Goal: Navigation & Orientation: Go to known website

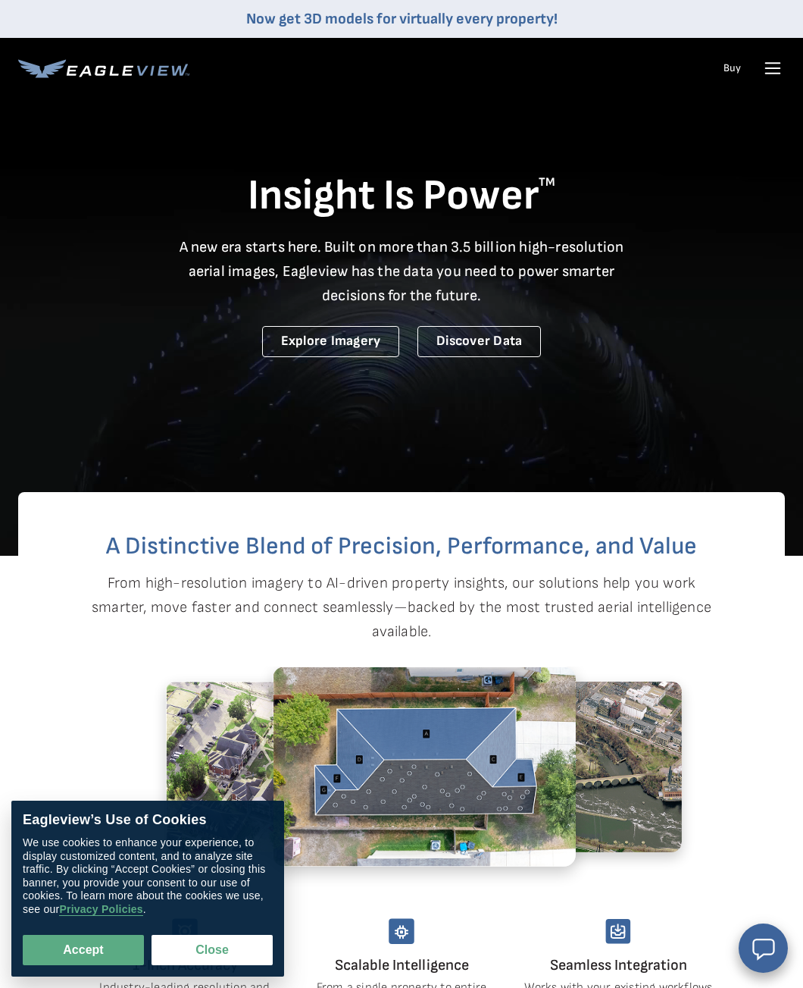
click at [771, 68] on icon at bounding box center [773, 68] width 14 height 0
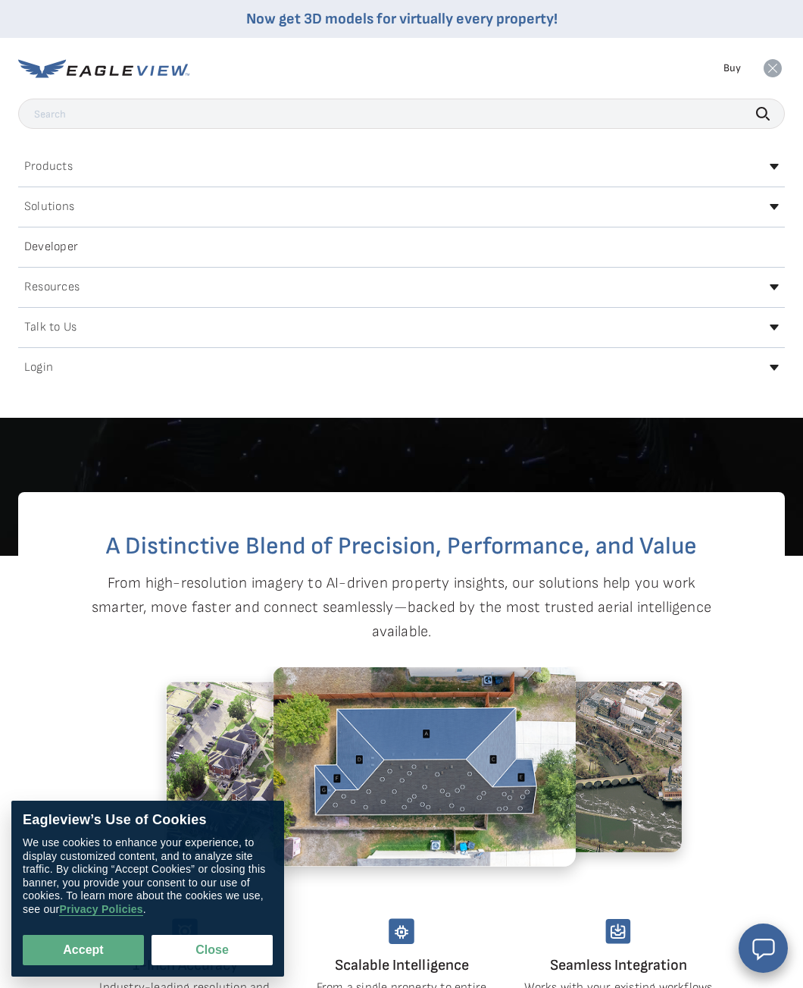
click at [39, 362] on h2 "Login" at bounding box center [38, 368] width 29 height 12
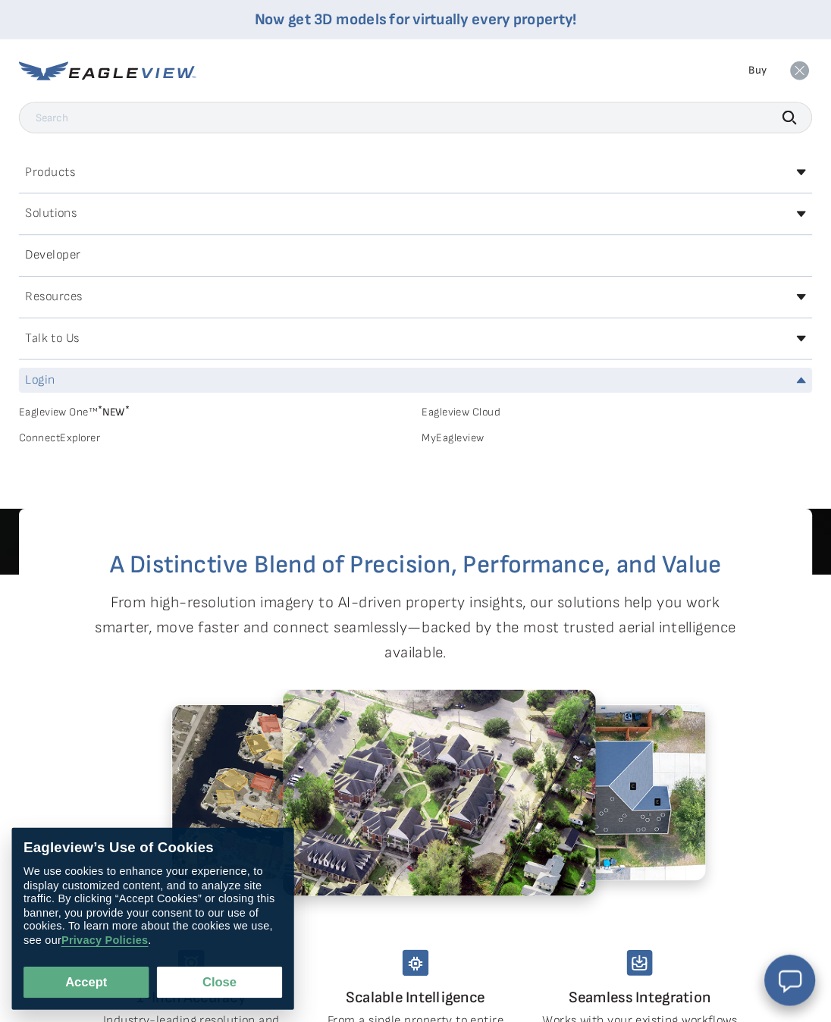
scroll to position [3, 0]
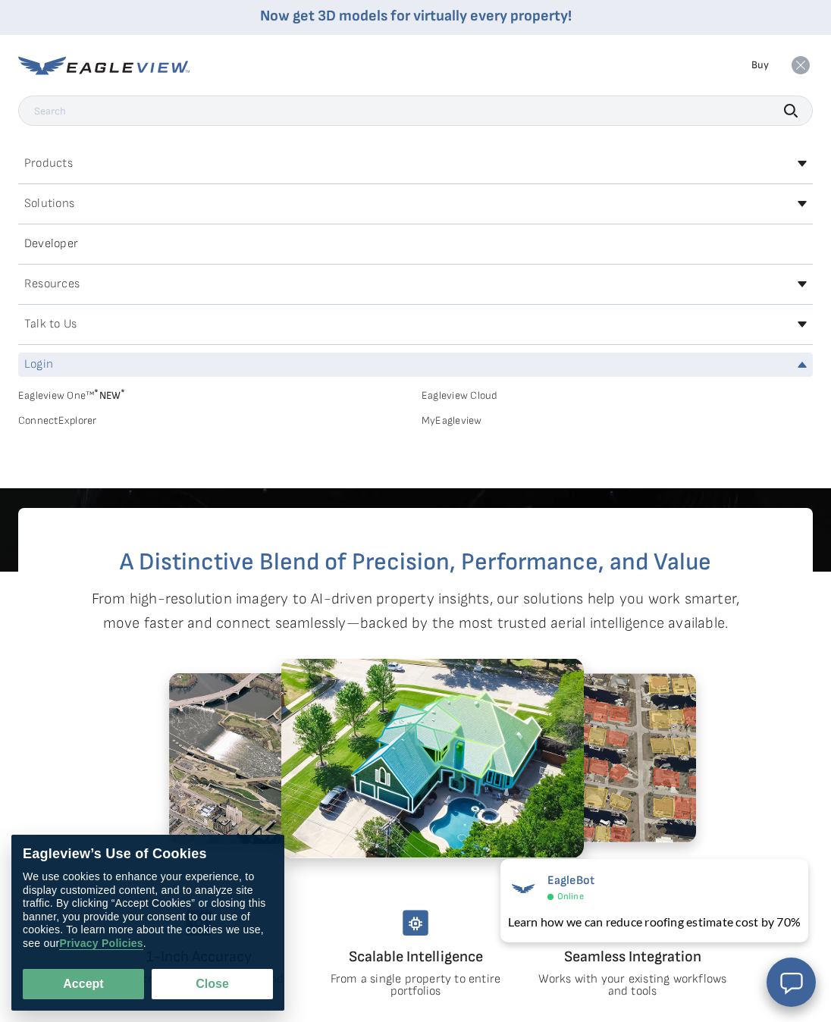
click at [33, 364] on h2 "Login" at bounding box center [38, 365] width 29 height 12
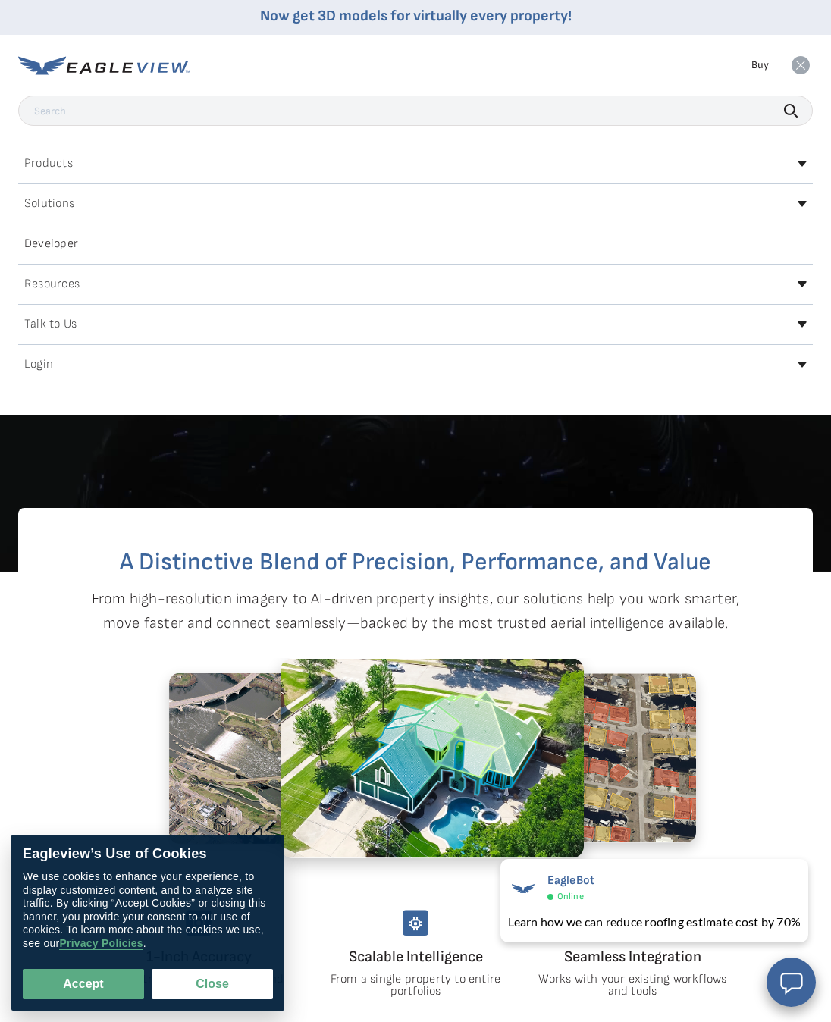
click at [42, 361] on h2 "Login" at bounding box center [38, 365] width 29 height 12
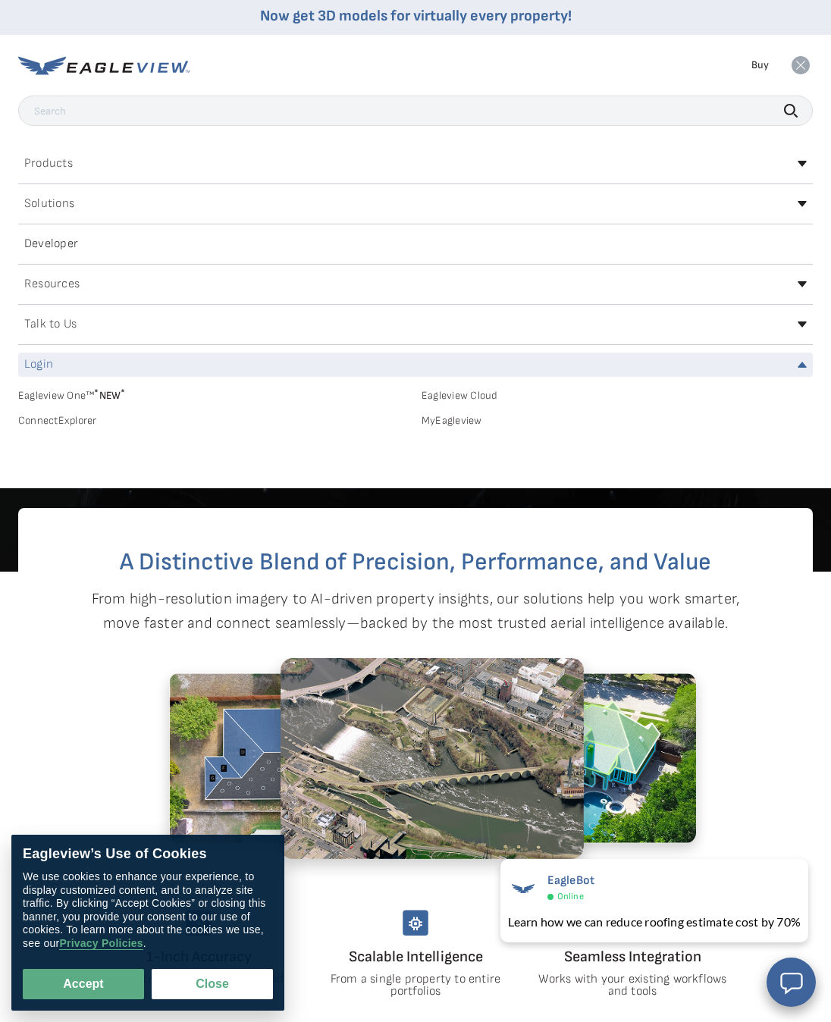
click at [462, 427] on link "MyEagleview" at bounding box center [616, 421] width 391 height 14
click at [36, 364] on h2 "Login" at bounding box center [38, 365] width 29 height 12
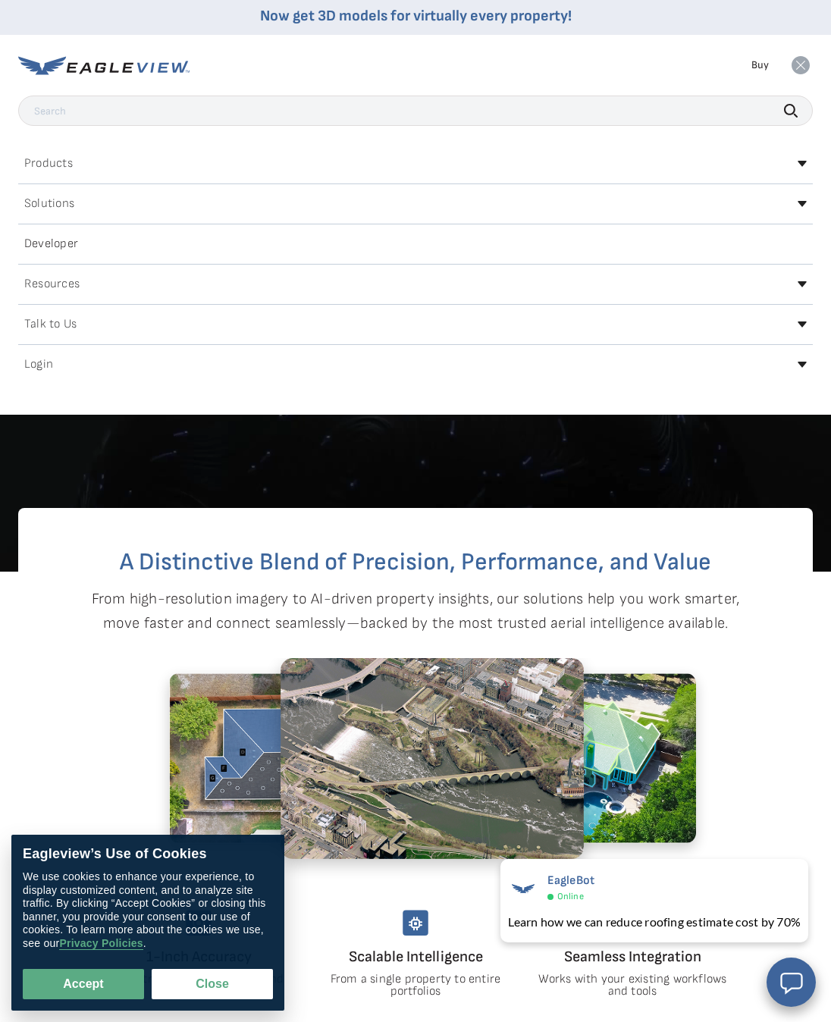
click at [39, 368] on h2 "Login" at bounding box center [38, 365] width 29 height 12
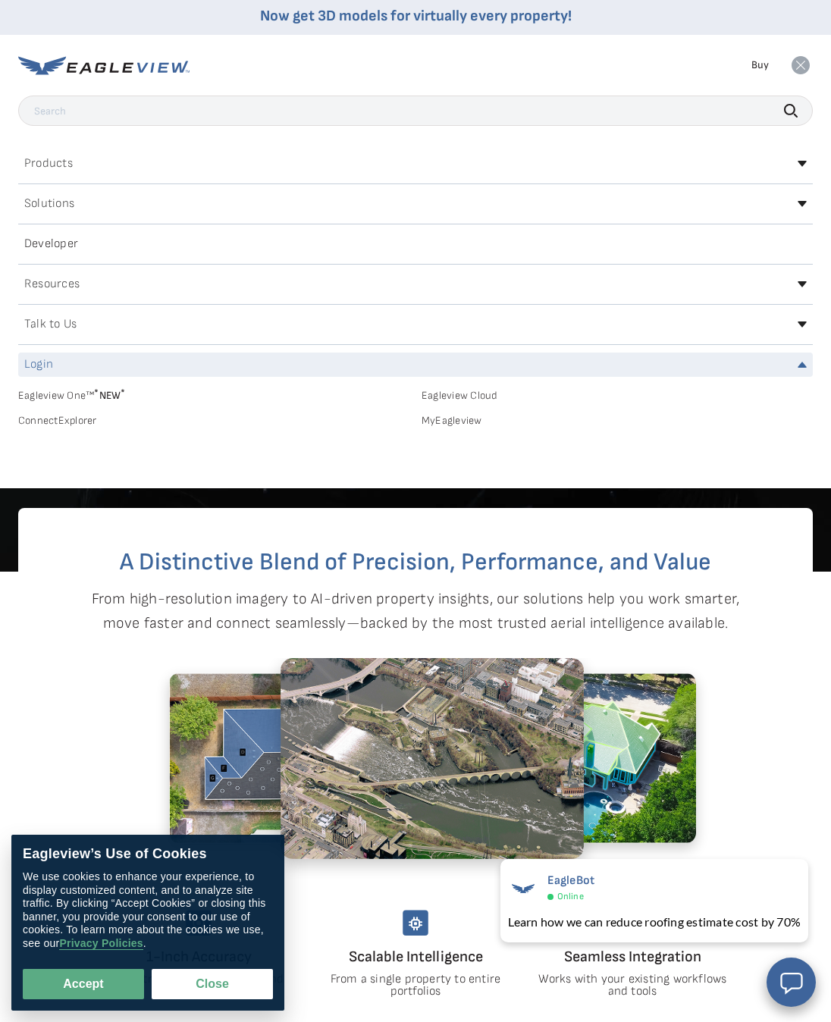
click at [463, 421] on link "MyEagleview" at bounding box center [616, 421] width 391 height 14
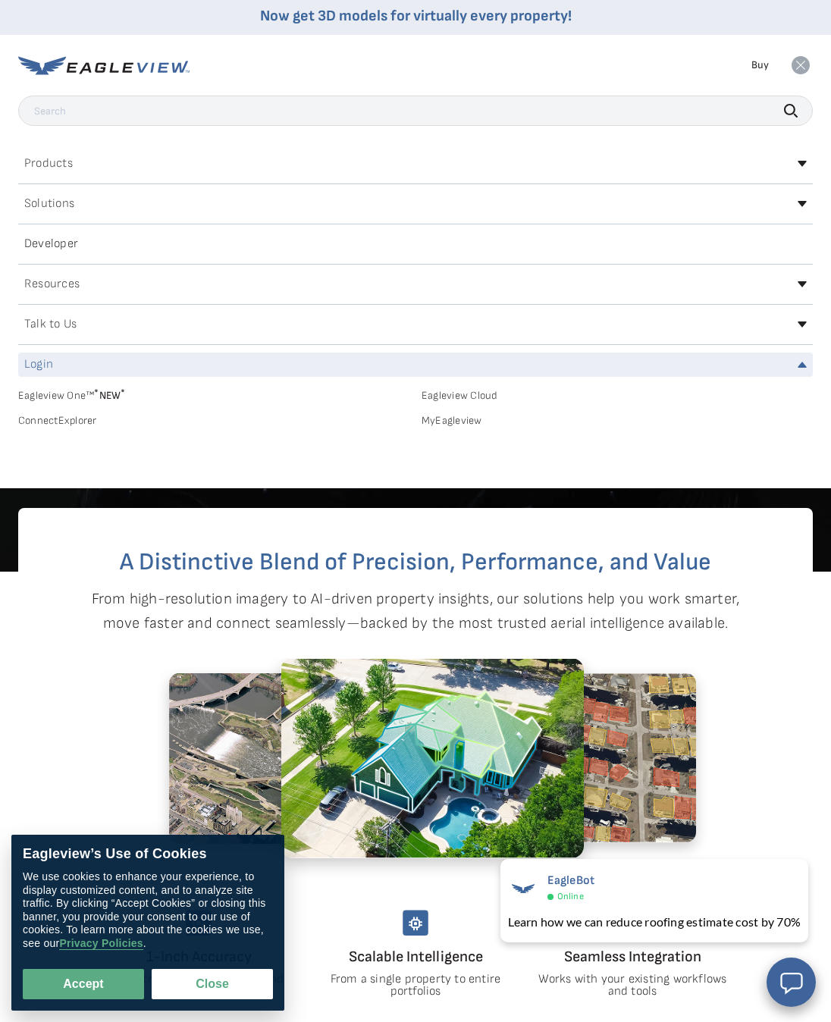
click at [86, 391] on link "Eagleview One™ * NEW *" at bounding box center [213, 392] width 391 height 17
click at [60, 398] on link "Eagleview One™ * NEW *" at bounding box center [213, 392] width 391 height 17
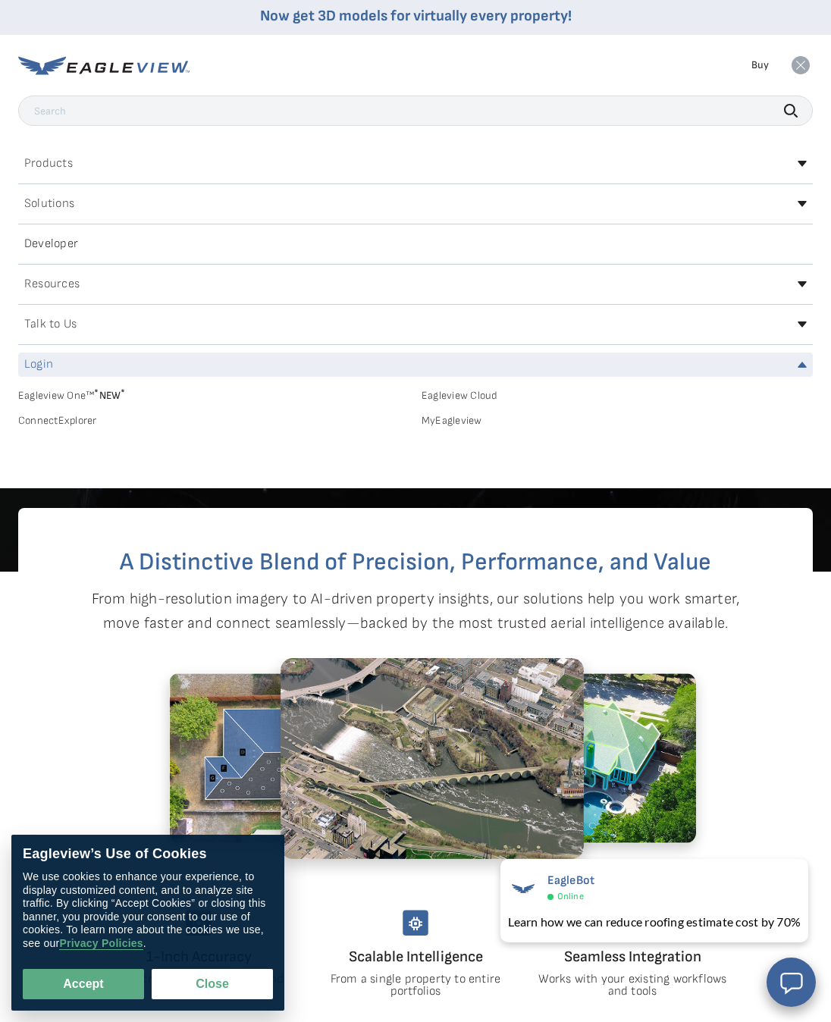
click at [42, 396] on link "Eagleview One™ * NEW *" at bounding box center [213, 392] width 391 height 17
click at [63, 386] on link "Eagleview One™ * NEW *" at bounding box center [213, 392] width 391 height 17
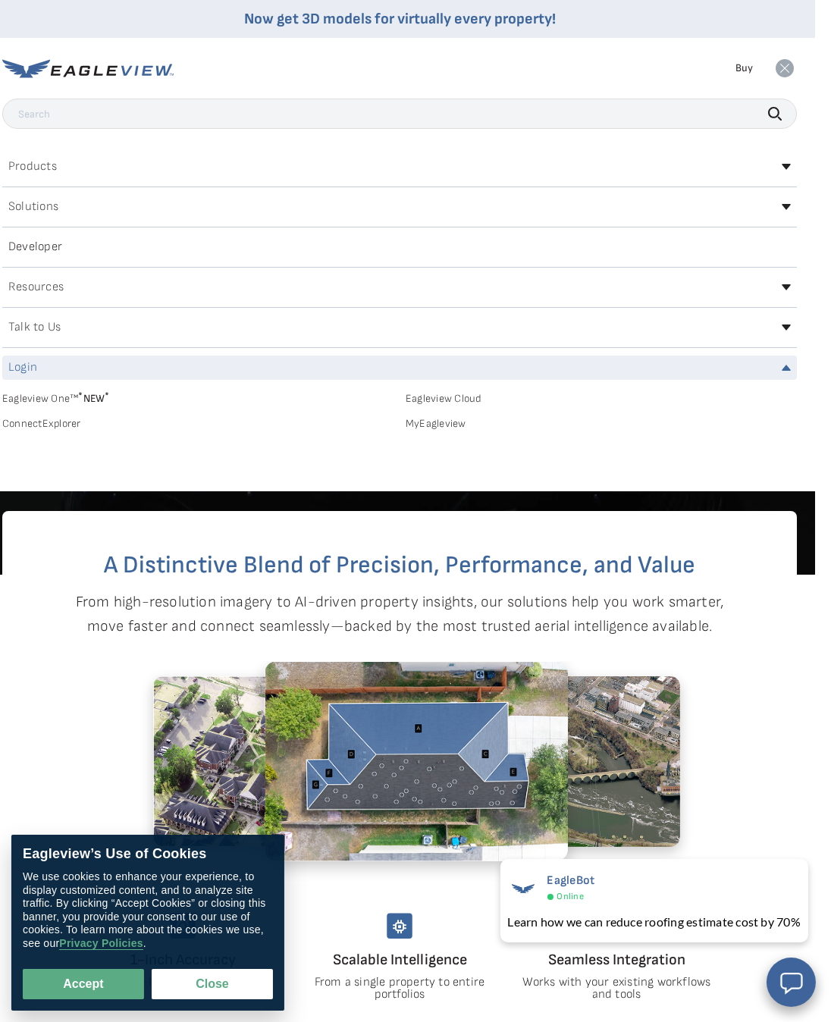
click at [458, 396] on link "Eagleview Cloud" at bounding box center [601, 399] width 391 height 14
